Goal: Navigation & Orientation: Find specific page/section

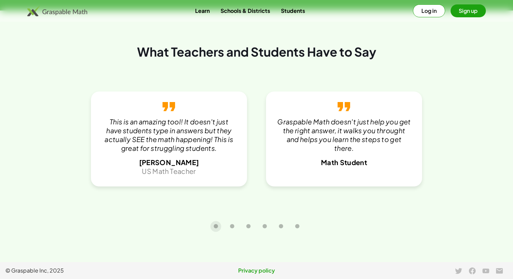
scroll to position [1478, 0]
click at [234, 226] on icon "Carousel slide 2 of 6" at bounding box center [232, 226] width 5 height 5
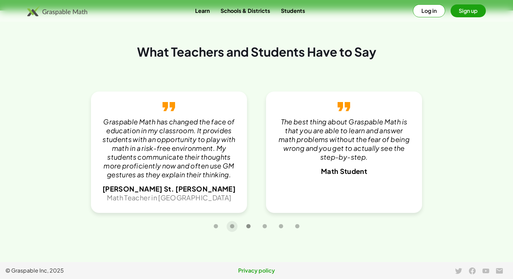
click at [250, 227] on icon "Carousel slide 3 of 6" at bounding box center [248, 226] width 5 height 5
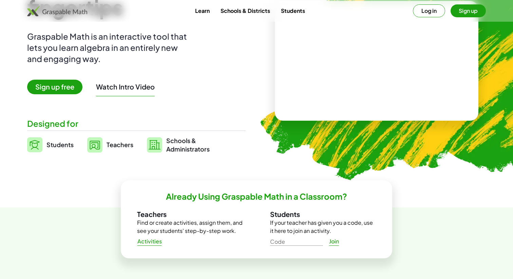
scroll to position [0, 0]
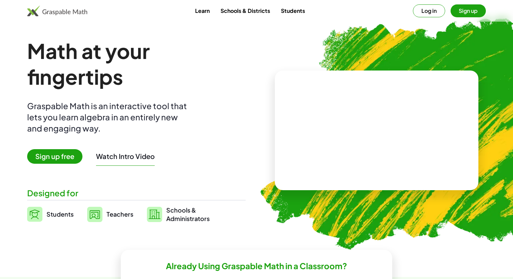
click at [428, 11] on button "Log in" at bounding box center [429, 10] width 32 height 13
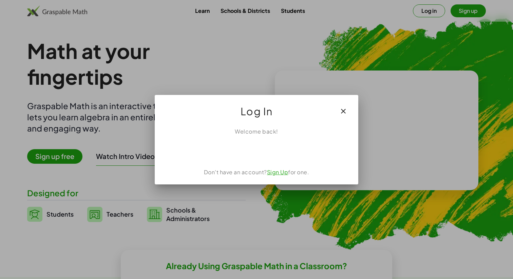
click at [345, 111] on icon "button" at bounding box center [343, 111] width 8 height 8
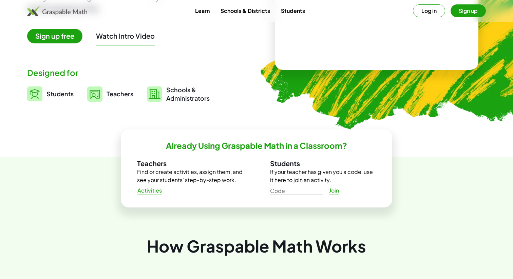
scroll to position [98, 0]
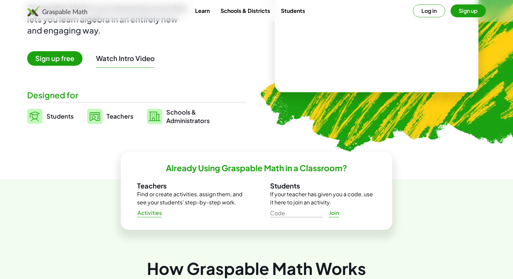
click at [433, 17] on button "Log in" at bounding box center [429, 10] width 32 height 13
